Goal: Book appointment/travel/reservation

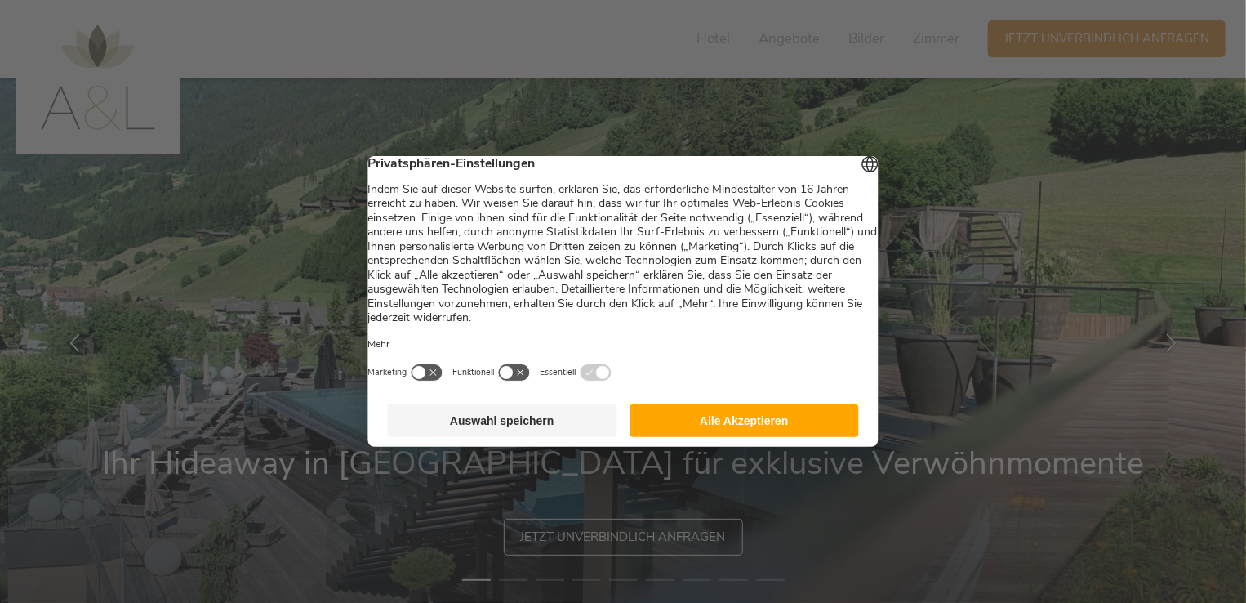
click at [513, 426] on button "Auswahl speichern" at bounding box center [502, 420] width 229 height 33
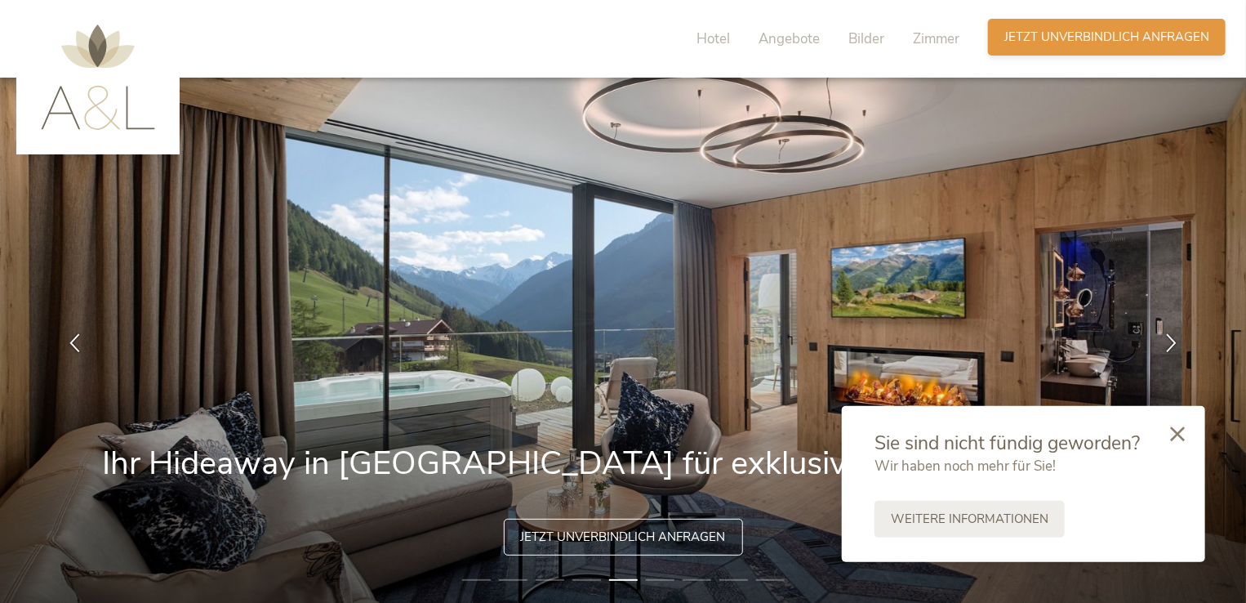
click at [1072, 38] on span "Jetzt unverbindlich anfragen" at bounding box center [1106, 37] width 205 height 17
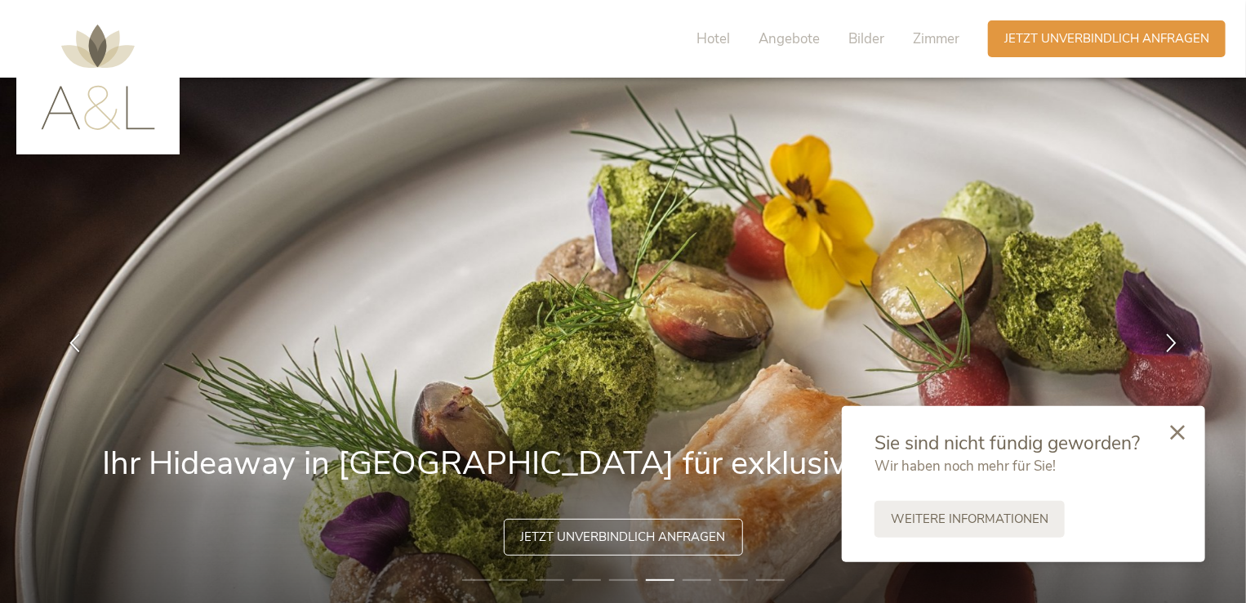
click at [1178, 429] on icon at bounding box center [1177, 432] width 15 height 15
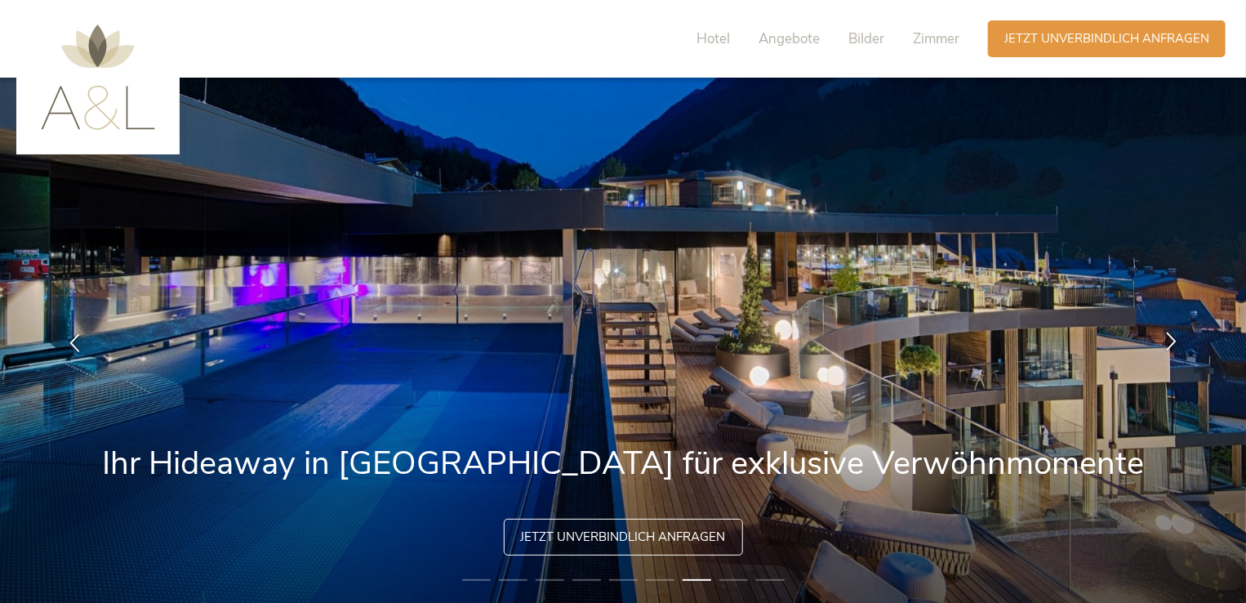
click at [1165, 341] on icon at bounding box center [1171, 341] width 19 height 19
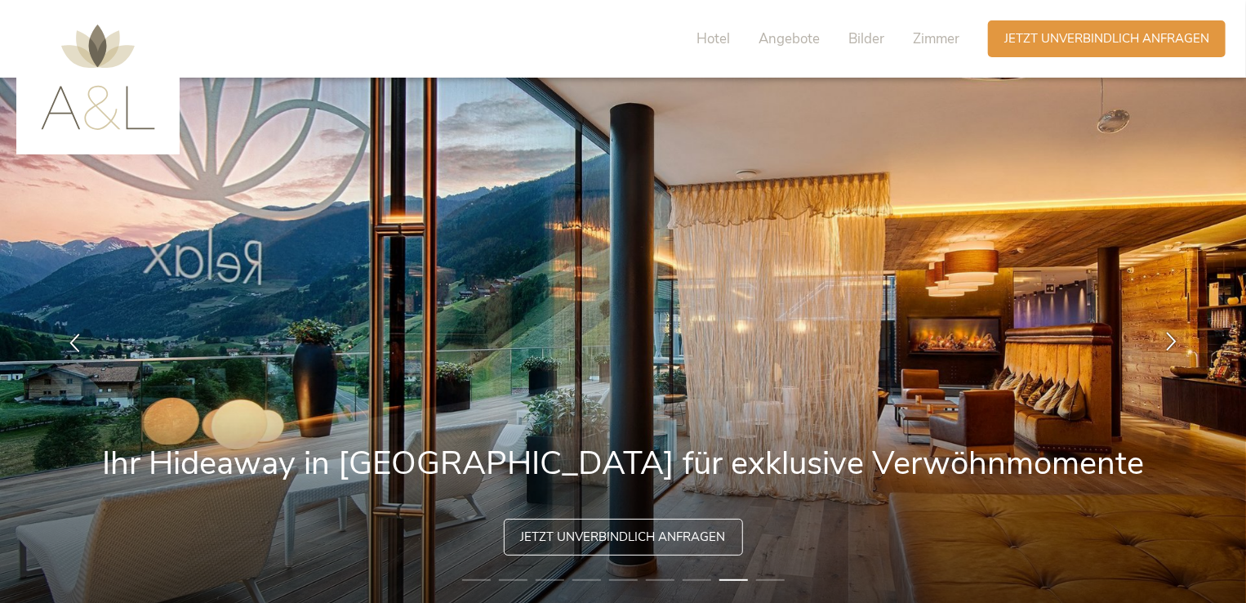
click at [1165, 341] on icon at bounding box center [1171, 341] width 19 height 19
click at [1165, 340] on icon at bounding box center [1171, 341] width 19 height 19
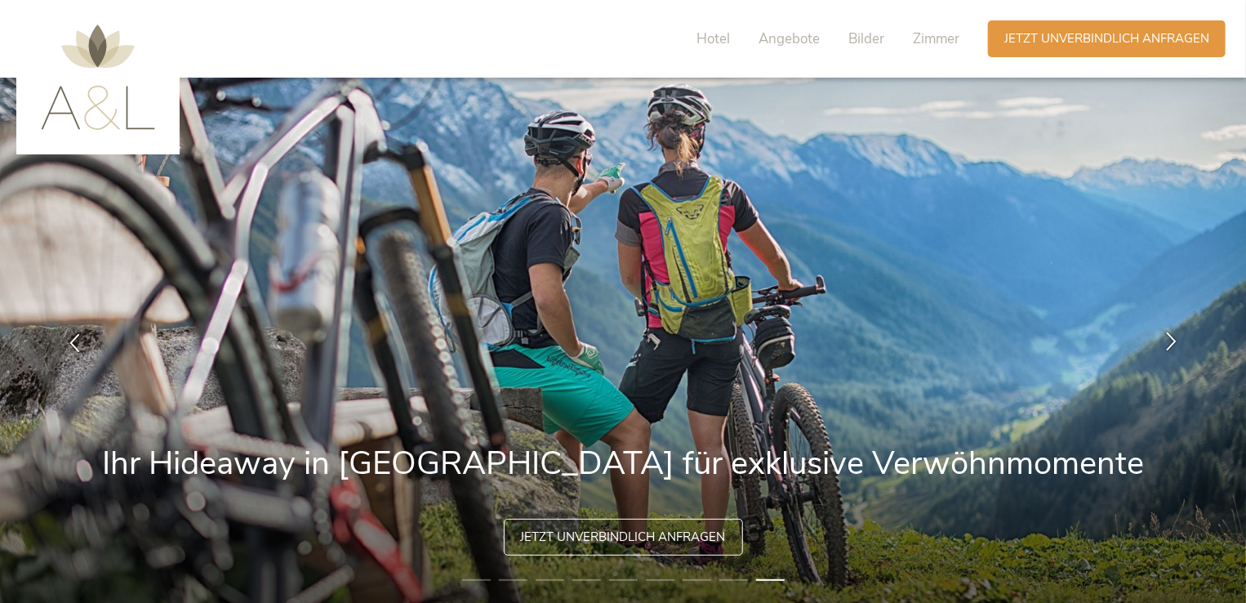
click at [1165, 340] on icon at bounding box center [1171, 341] width 19 height 19
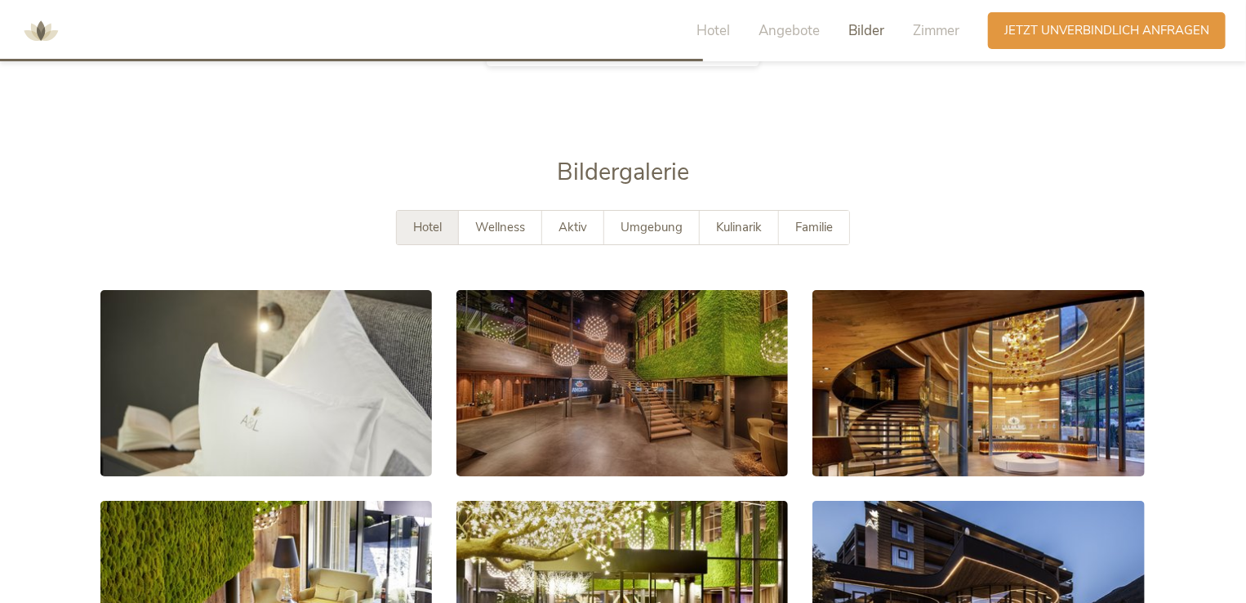
scroll to position [2757, 0]
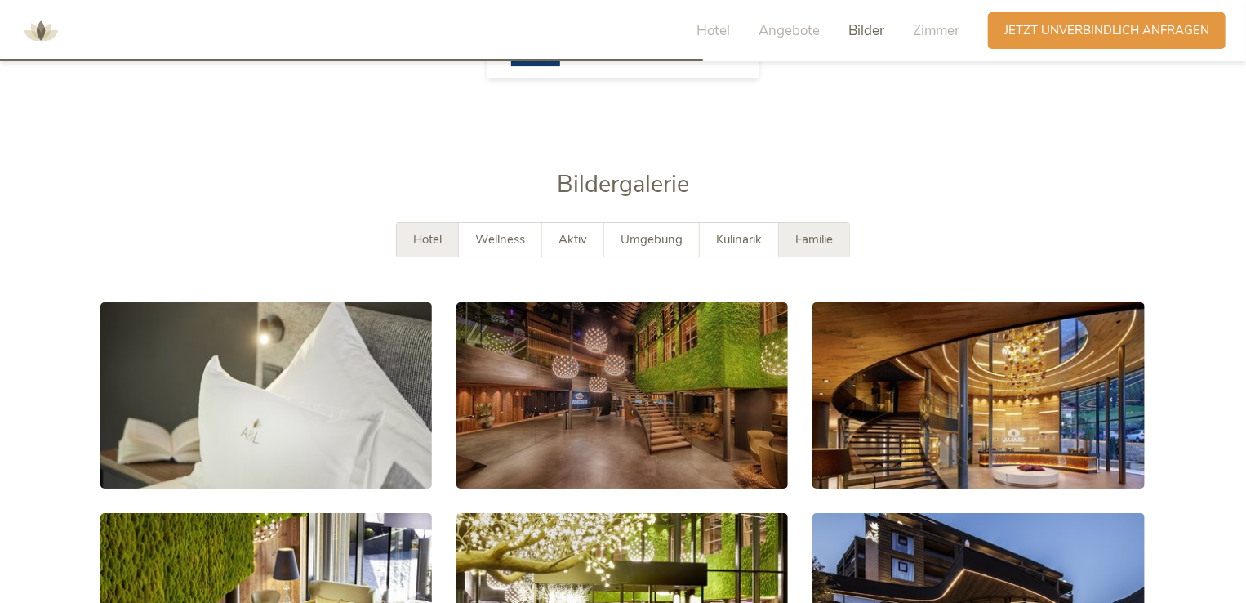
click at [809, 231] on span "Familie" at bounding box center [814, 239] width 38 height 16
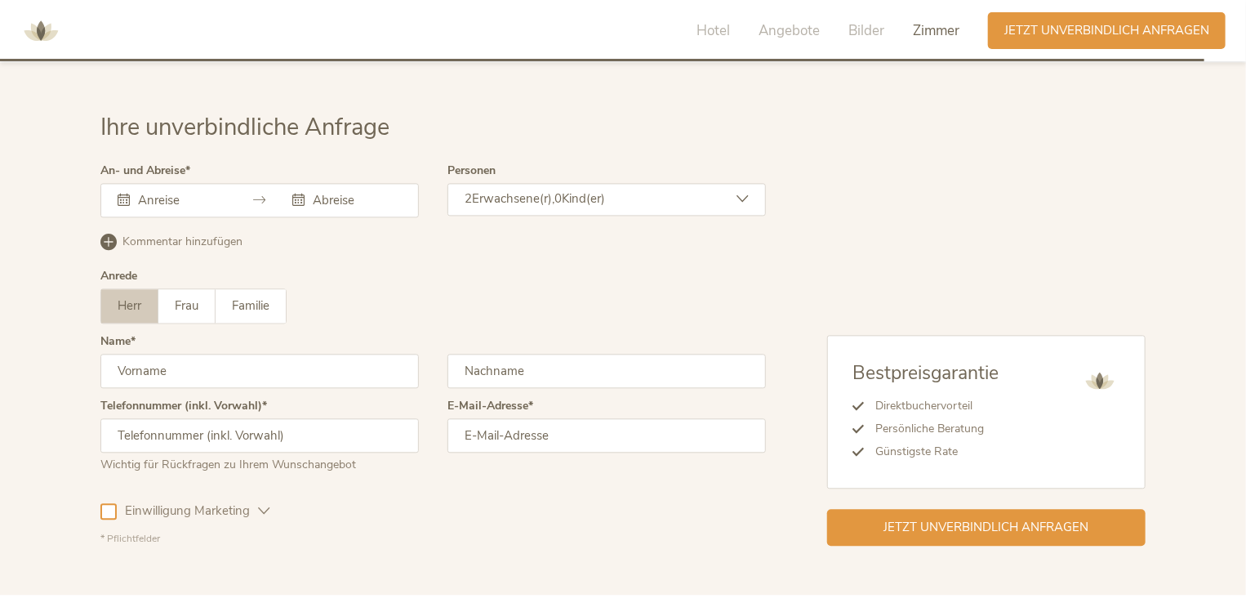
scroll to position [4726, 0]
